Goal: Find contact information: Find contact information

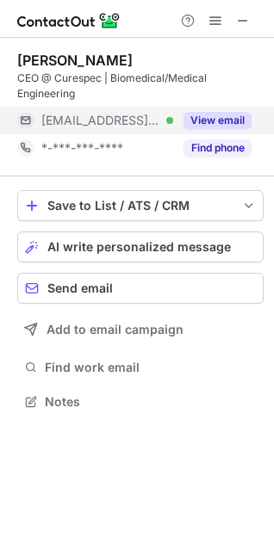
scroll to position [389, 274]
click at [219, 115] on button "View email" at bounding box center [217, 120] width 68 height 17
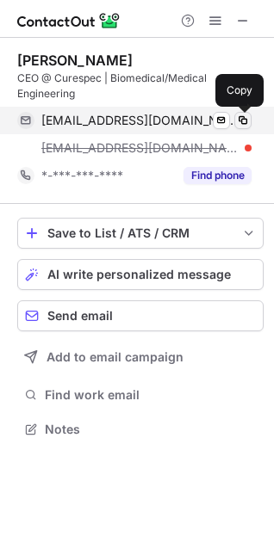
click at [237, 121] on span at bounding box center [243, 121] width 14 height 14
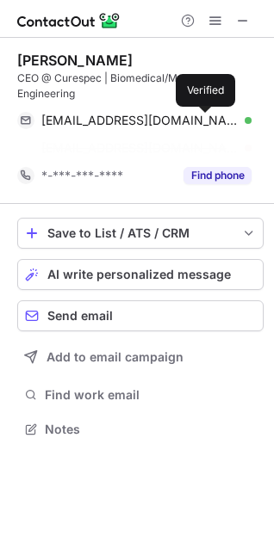
scroll to position [389, 274]
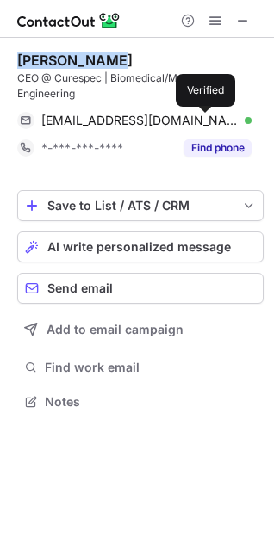
drag, startPoint x: 103, startPoint y: 59, endPoint x: 8, endPoint y: 59, distance: 95.5
click at [8, 59] on div "[PERSON_NAME] CEO @ Curespec | Biomedical/Medical Engineering [EMAIL_ADDRESS][D…" at bounding box center [137, 233] width 274 height 390
copy div "[PERSON_NAME]"
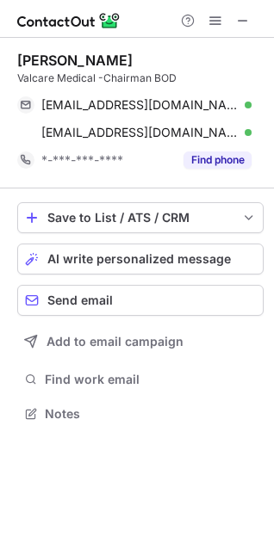
scroll to position [401, 274]
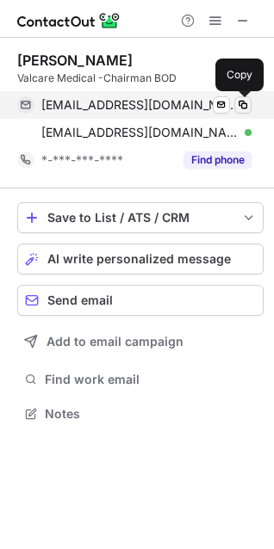
click at [249, 103] on span at bounding box center [243, 105] width 14 height 14
click at [245, 99] on span at bounding box center [243, 105] width 14 height 14
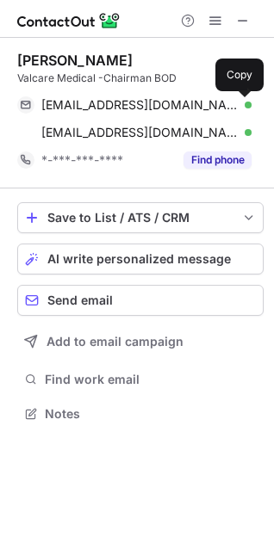
click at [254, 134] on div "richardsonc007@gmail.com Verified Send email Copy crichardson@valcaremedical.co…" at bounding box center [140, 118] width 246 height 55
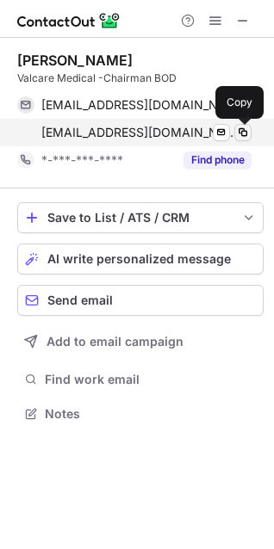
click at [248, 133] on span at bounding box center [243, 133] width 14 height 14
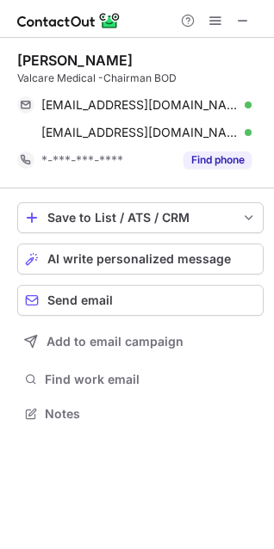
drag, startPoint x: 139, startPoint y: 61, endPoint x: 2, endPoint y: 62, distance: 136.8
click at [12, 56] on div "Chris Richardson Valcare Medical -Chairman BOD richardsonc007@gmail.com Verifie…" at bounding box center [137, 239] width 274 height 402
copy div "Chris Richardson"
click at [142, 65] on div "Chris Richardson" at bounding box center [140, 60] width 246 height 17
drag, startPoint x: 139, startPoint y: 62, endPoint x: -31, endPoint y: 57, distance: 170.5
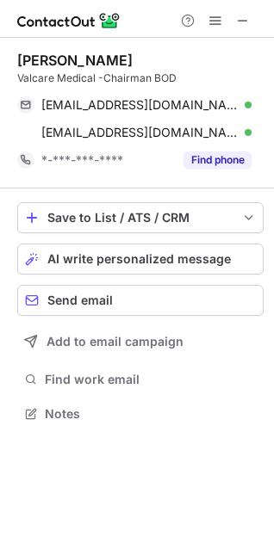
click at [0, 57] on html "Chris Richardson Valcare Medical -Chairman BOD richardsonc007@gmail.com Verifie…" at bounding box center [137, 274] width 274 height 549
copy div "Chris Richardson"
click at [38, 59] on div "Chris Richardson" at bounding box center [74, 60] width 115 height 17
drag, startPoint x: 19, startPoint y: 59, endPoint x: 181, endPoint y: 66, distance: 162.0
click at [181, 66] on div "Chris Richardson" at bounding box center [140, 60] width 246 height 17
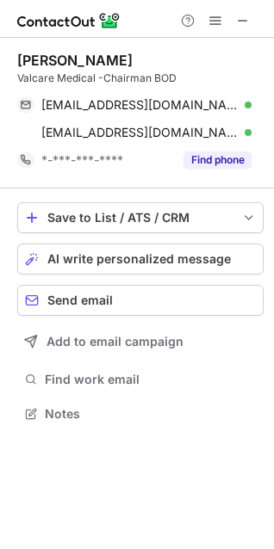
copy div "Chris Richardson"
